Goal: Navigation & Orientation: Go to known website

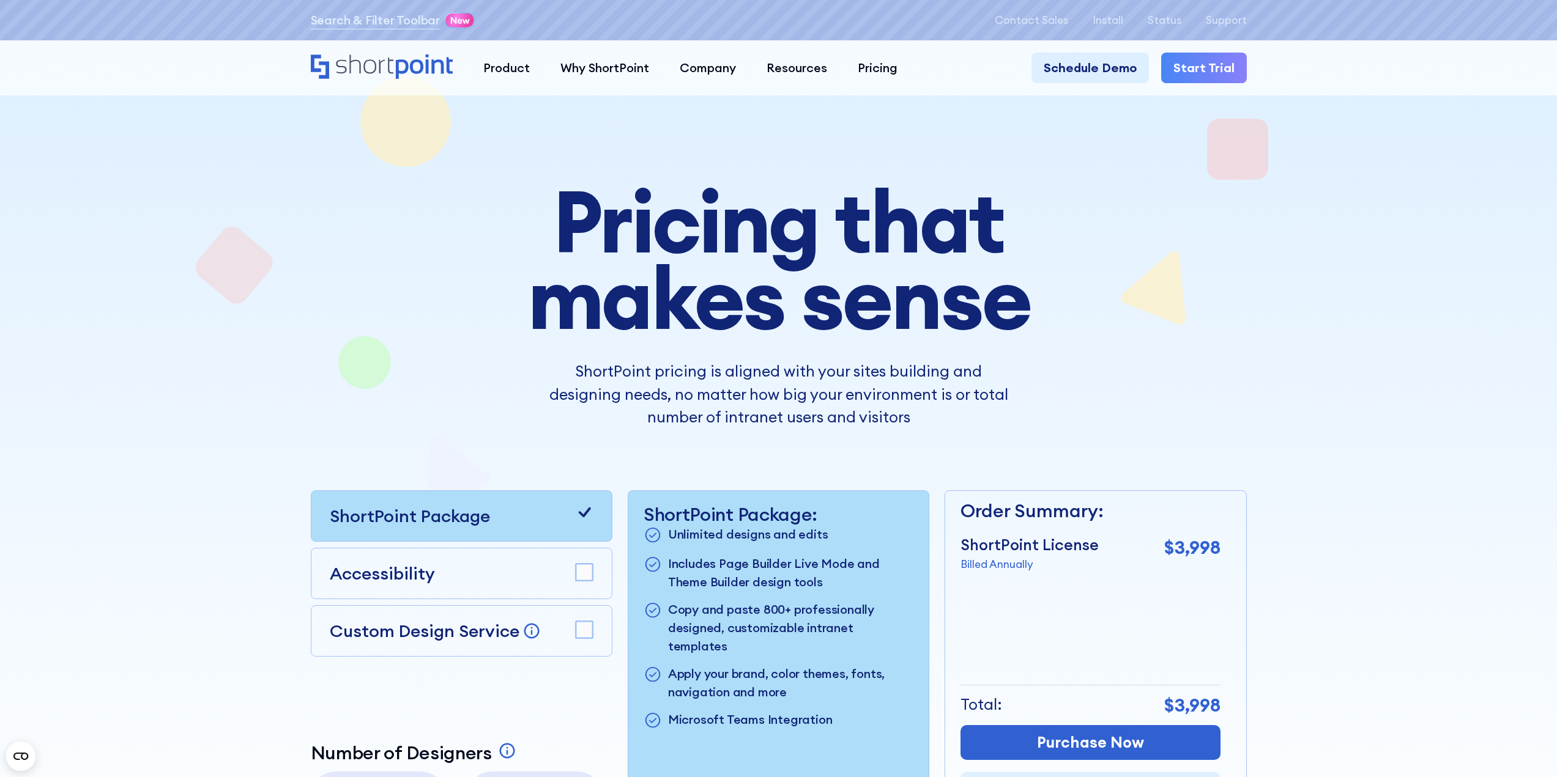
click at [382, 63] on icon "Home" at bounding box center [382, 66] width 143 height 24
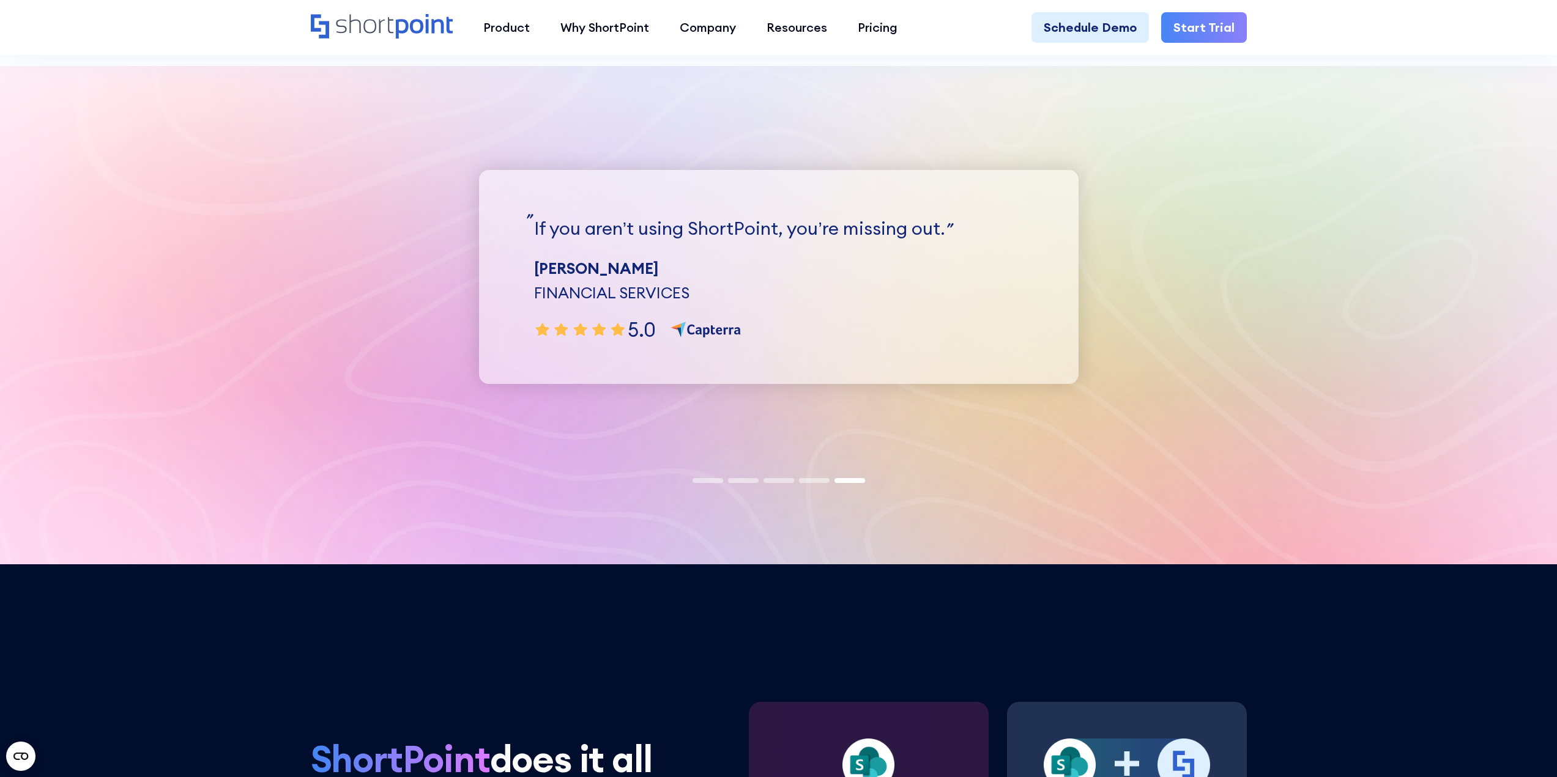
scroll to position [4037, 0]
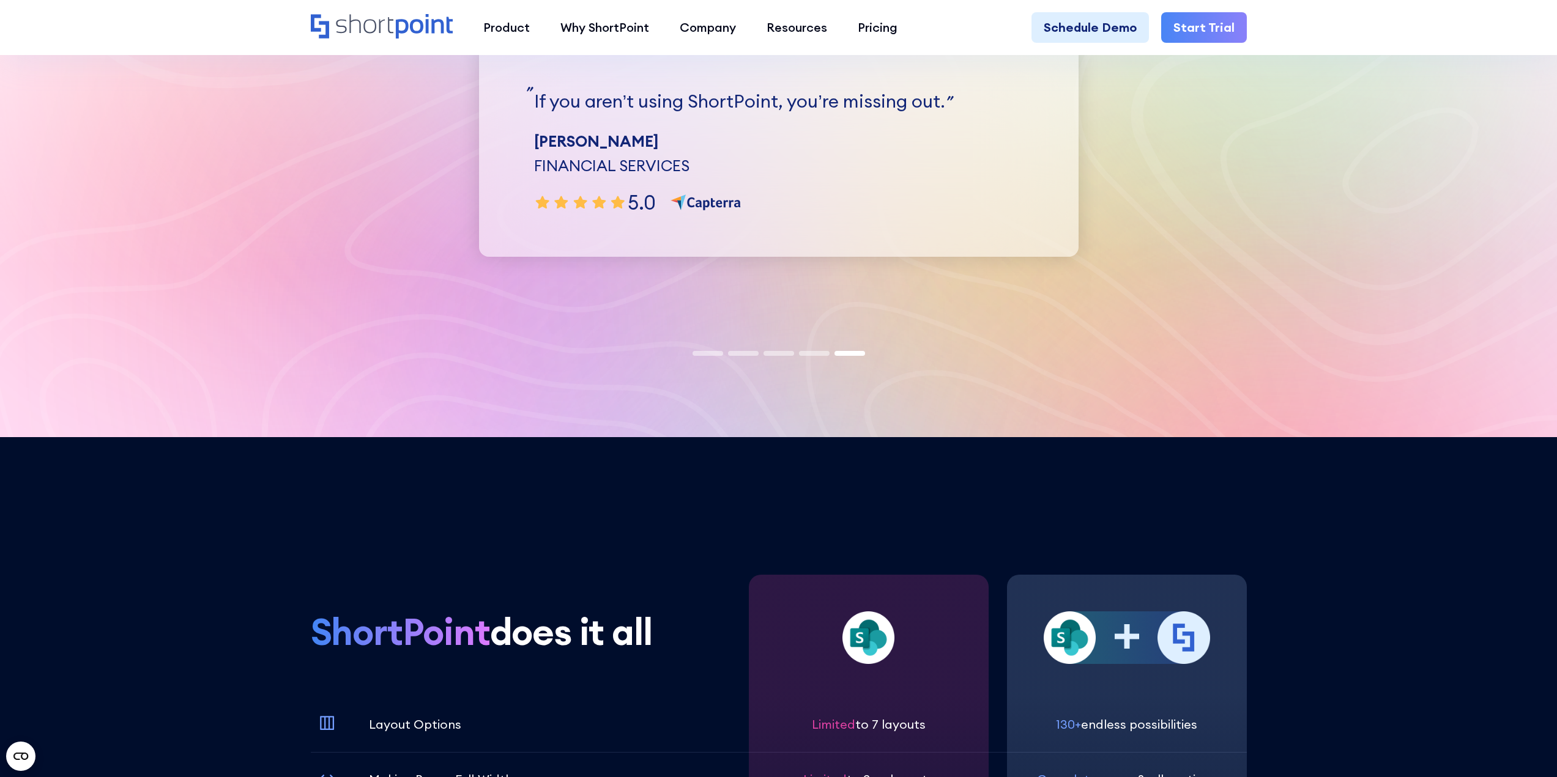
click at [741, 352] on span at bounding box center [743, 353] width 31 height 5
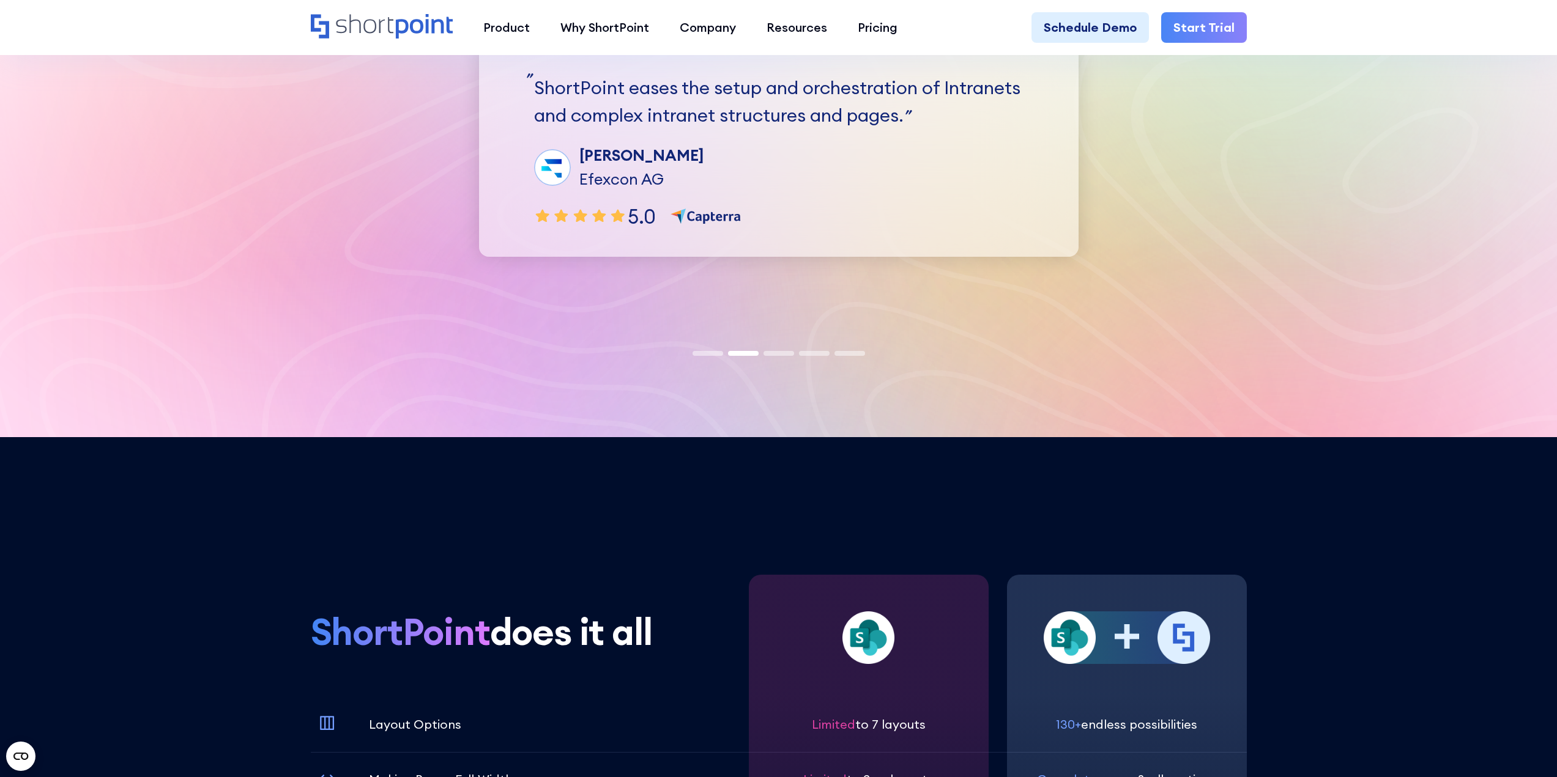
click at [711, 354] on span at bounding box center [707, 353] width 31 height 5
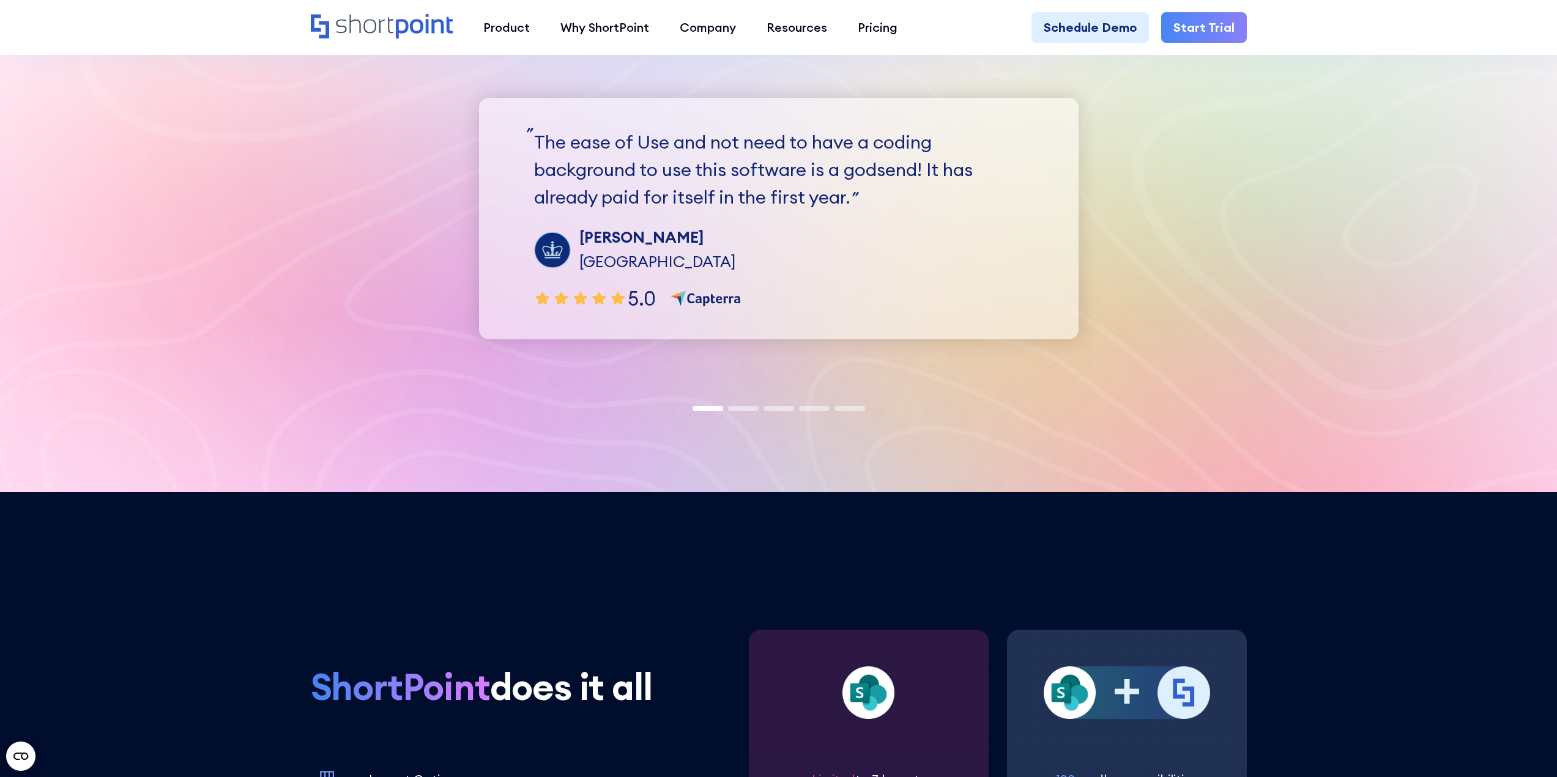
scroll to position [3854, 0]
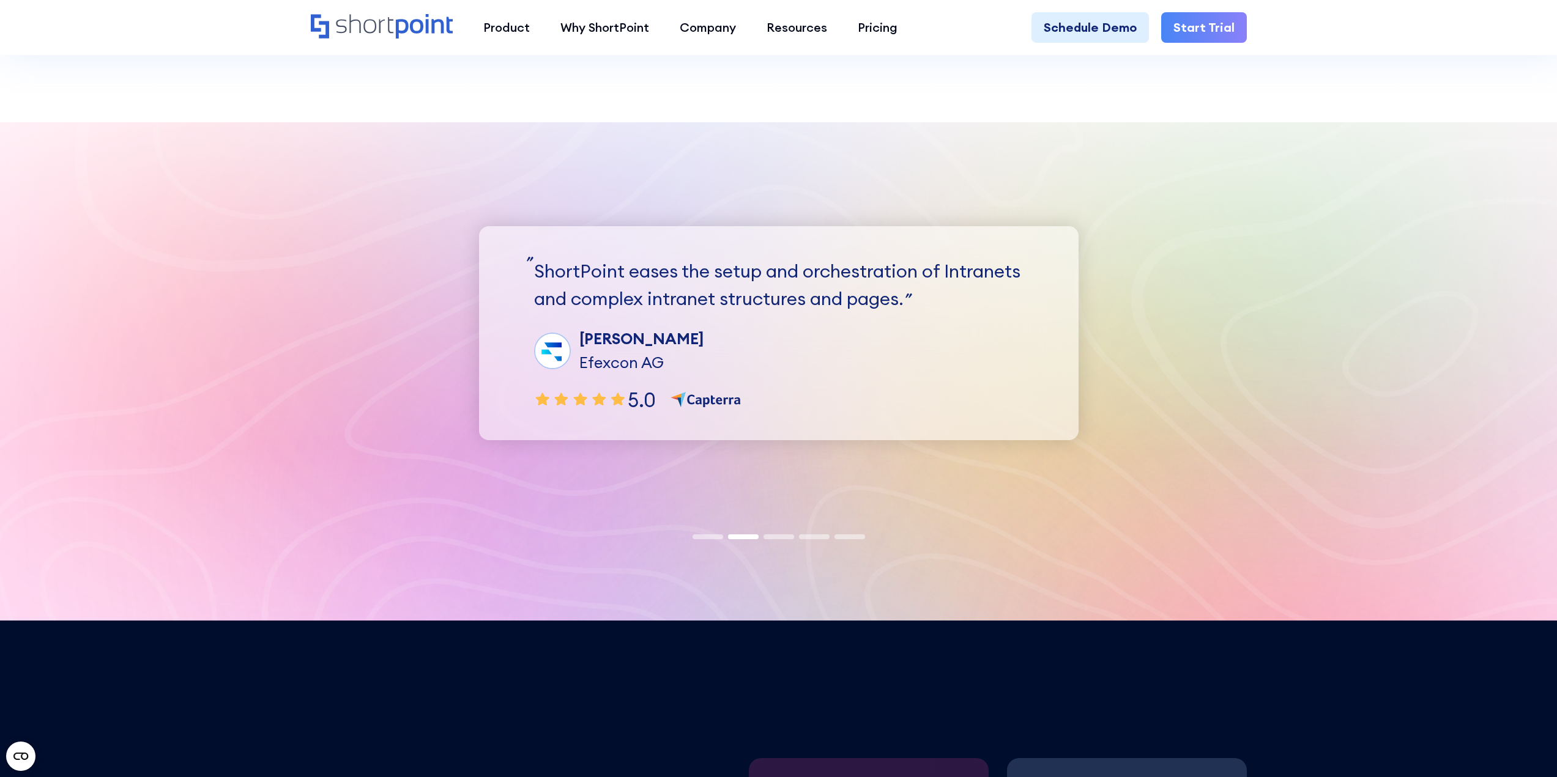
click at [768, 538] on span at bounding box center [778, 537] width 31 height 5
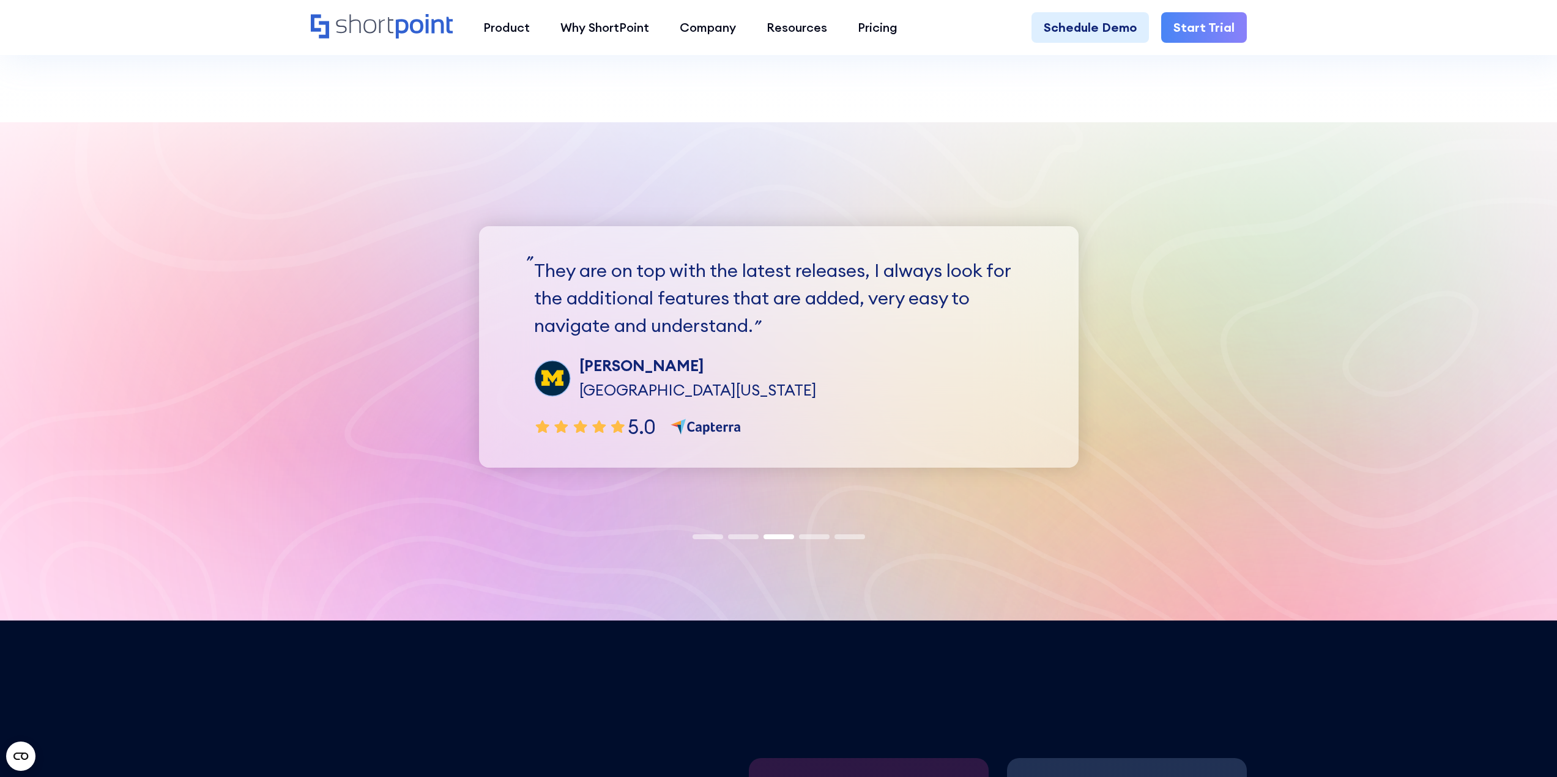
click at [720, 536] on span at bounding box center [707, 537] width 31 height 5
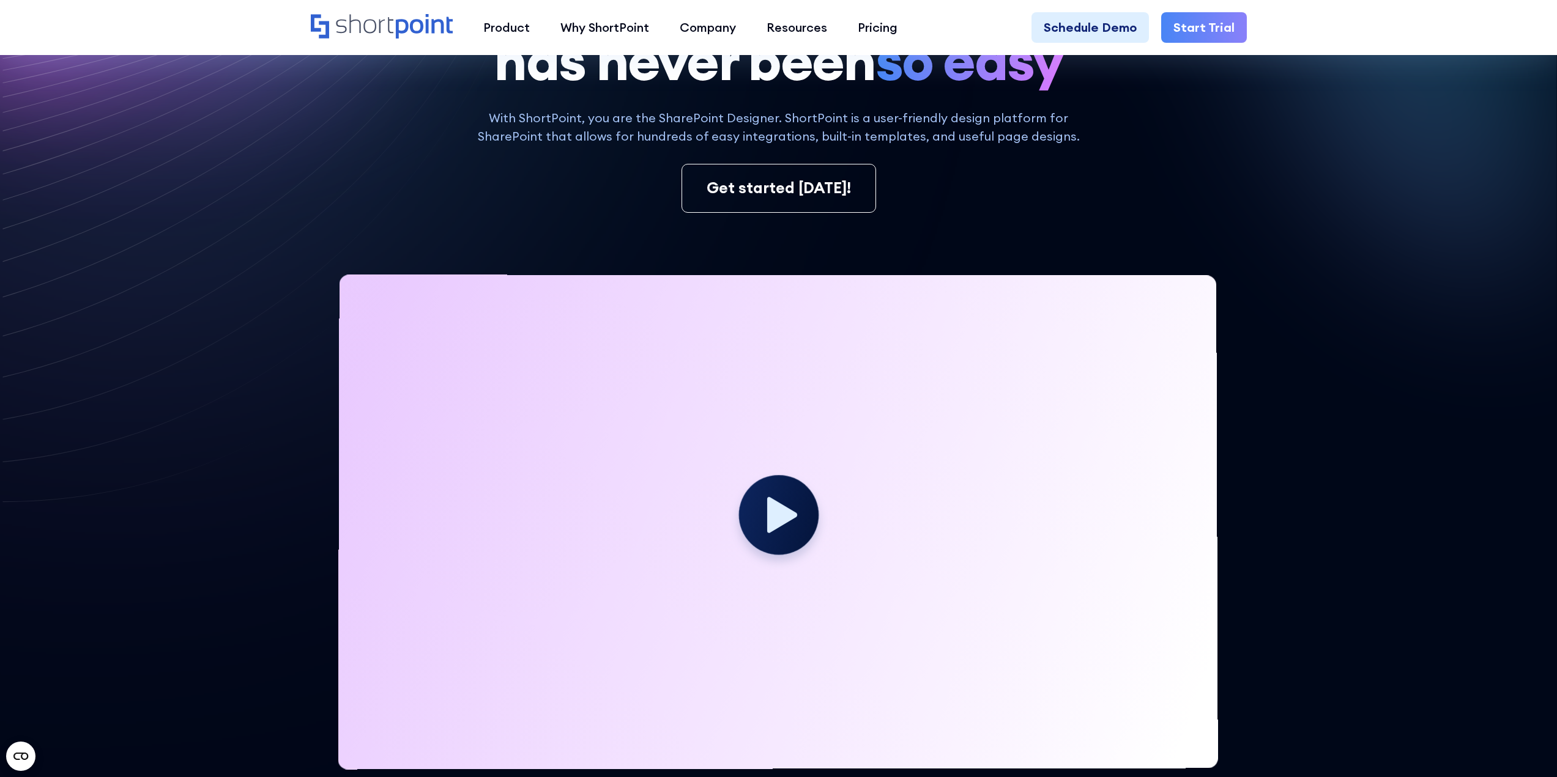
scroll to position [0, 0]
